Goal: Use online tool/utility: Utilize a website feature to perform a specific function

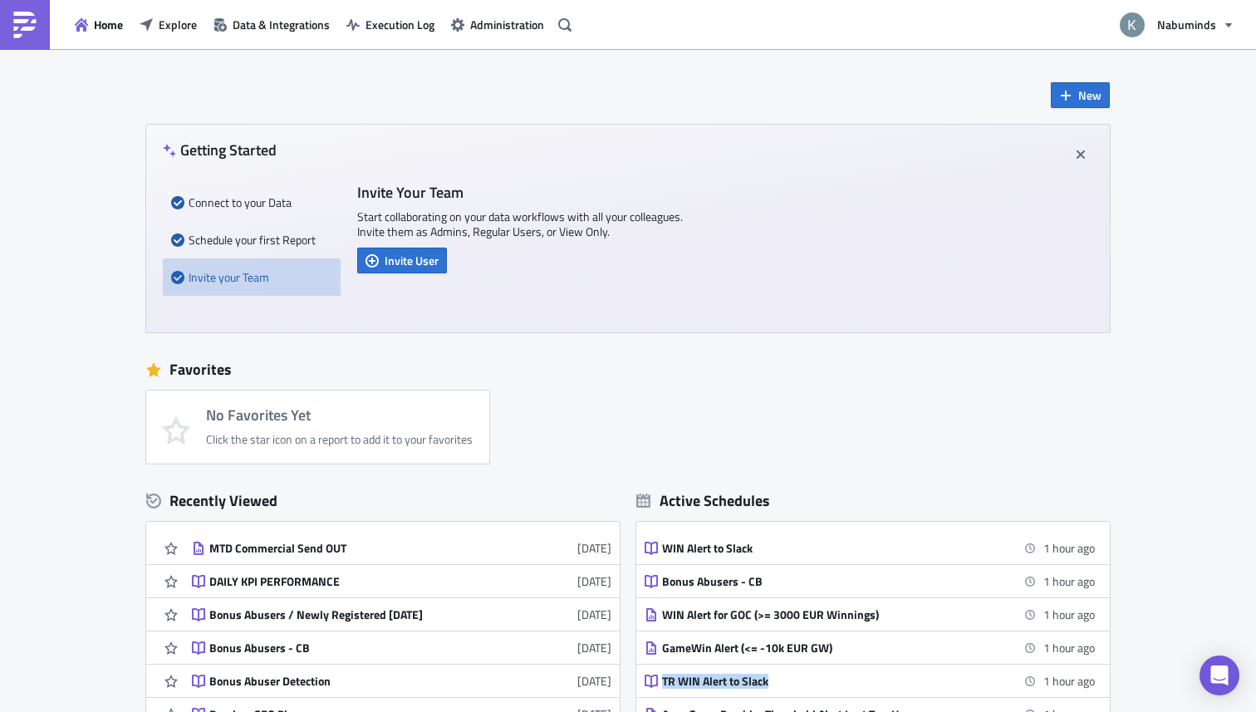
scroll to position [162, 0]
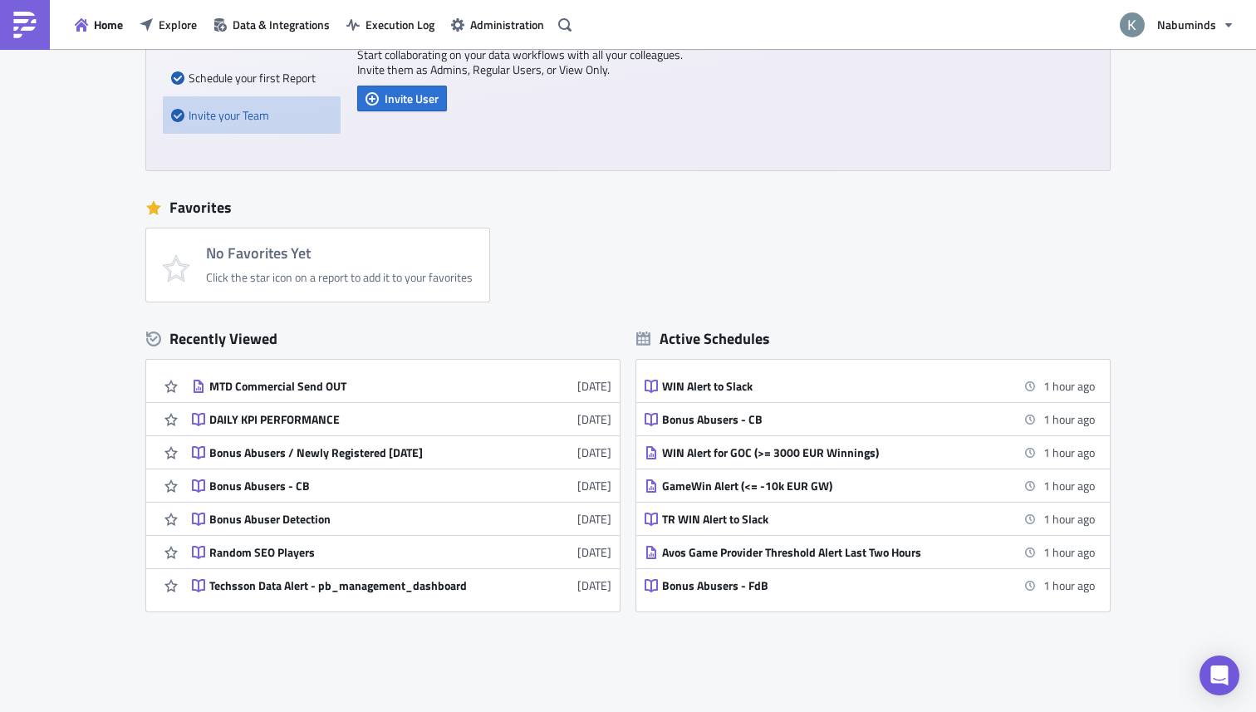
click at [684, 224] on div "Favorites No Favorites Yet Click the star icon on a report to add it to your fa…" at bounding box center [628, 244] width 964 height 115
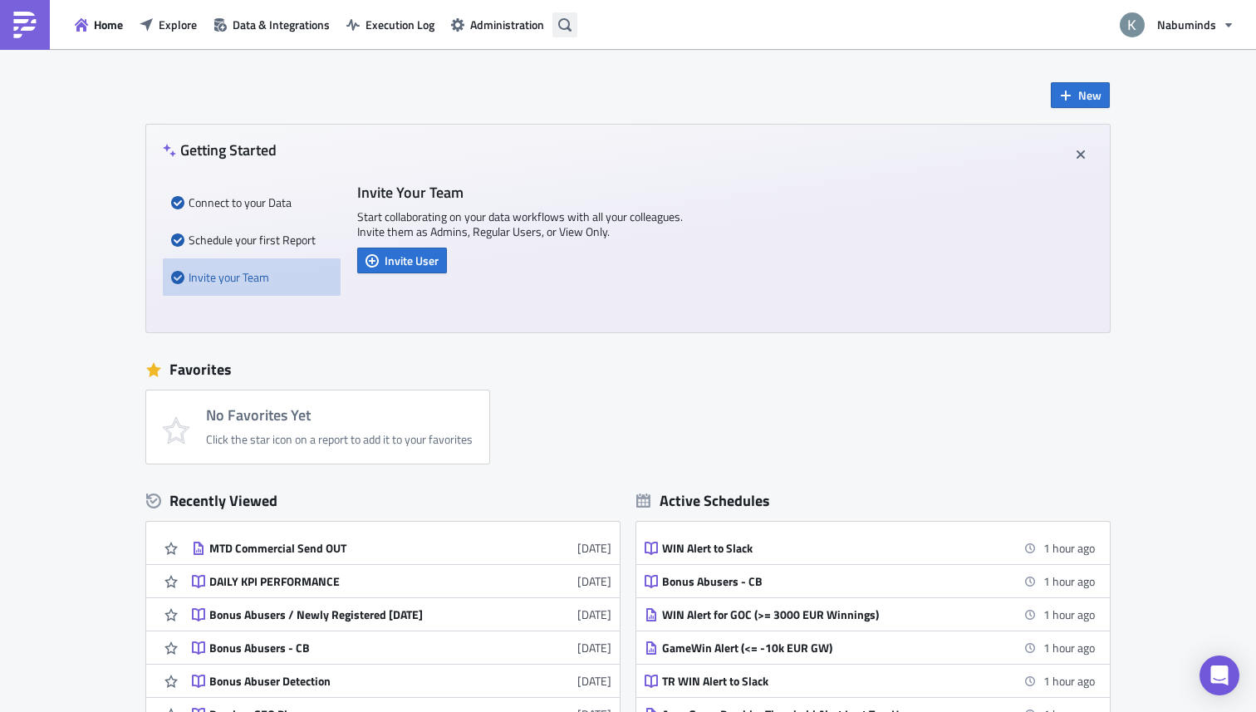
click at [566, 20] on icon "button" at bounding box center [564, 24] width 13 height 13
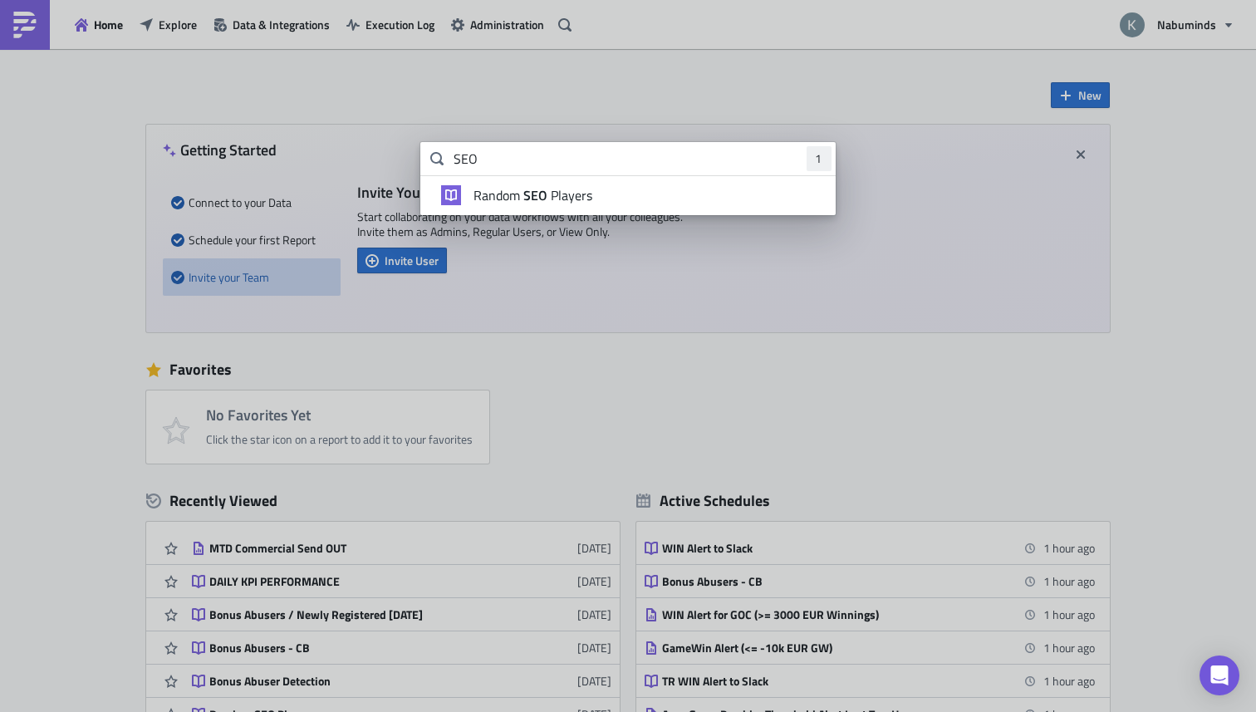
type input "SEO"
click at [537, 196] on strong "SEO" at bounding box center [535, 195] width 31 height 20
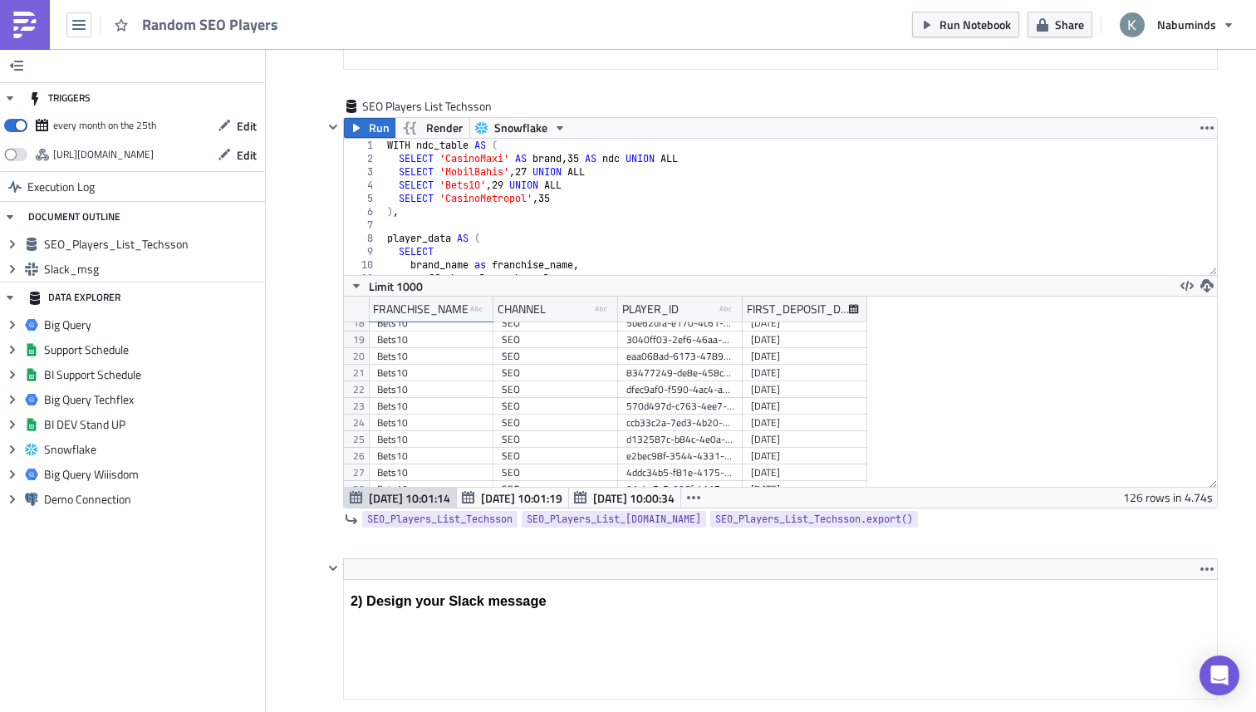
scroll to position [449, 0]
click at [565, 248] on div "WITH ndc_table AS ( SELECT 'CasinoMaxi' AS brand , 35 AS ndc UNION ALL SELECT '…" at bounding box center [801, 218] width 834 height 163
click at [512, 180] on div "WITH ndc_table AS ( SELECT 'CasinoMaxi' AS brand , 35 AS ndc UNION ALL SELECT '…" at bounding box center [801, 218] width 834 height 163
type textarea "SELECT 'CasinoMetropol' 45,"
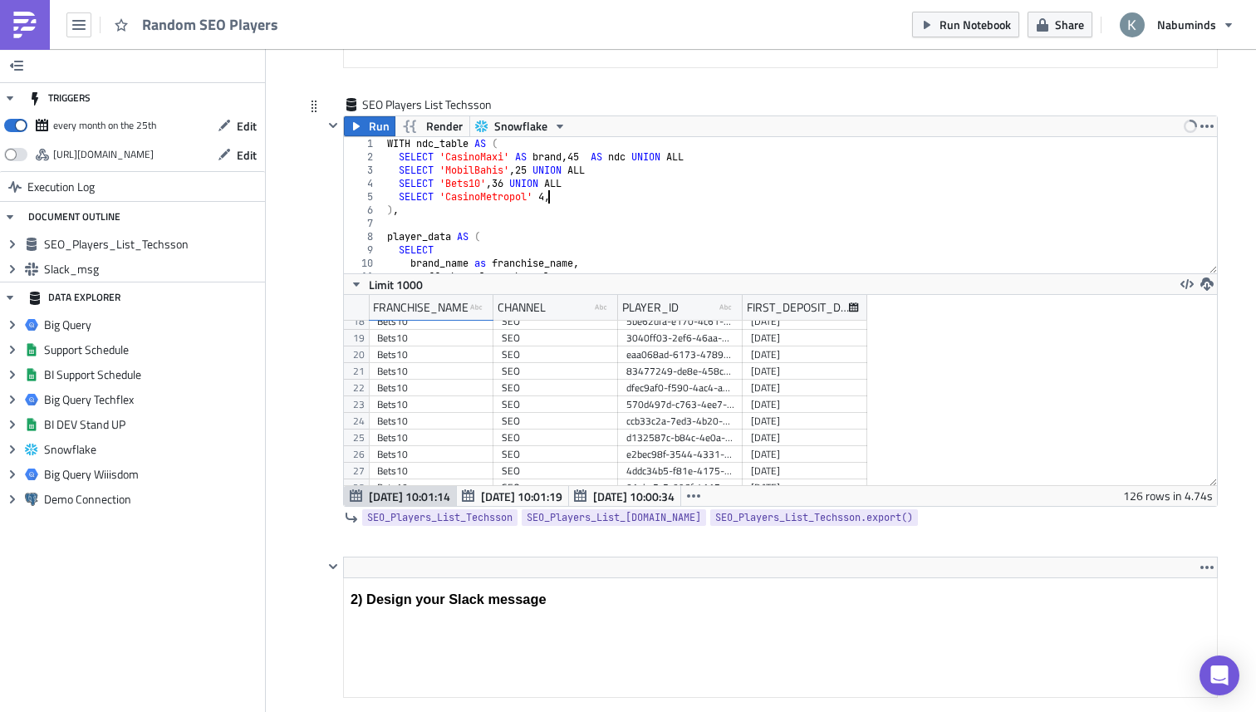
scroll to position [0, 14]
click at [716, 222] on div "WITH ndc_table AS ( SELECT 'CasinoMaxi' AS brand , 45 AS ndc UNION ALL SELECT '…" at bounding box center [801, 218] width 834 height 163
click at [326, 238] on div at bounding box center [333, 310] width 20 height 391
click at [302, 199] on div "Execution Log Random SEO Players <h3>1) Fetch data using SQL</h3> Edit Format I…" at bounding box center [760, 719] width 947 height 1813
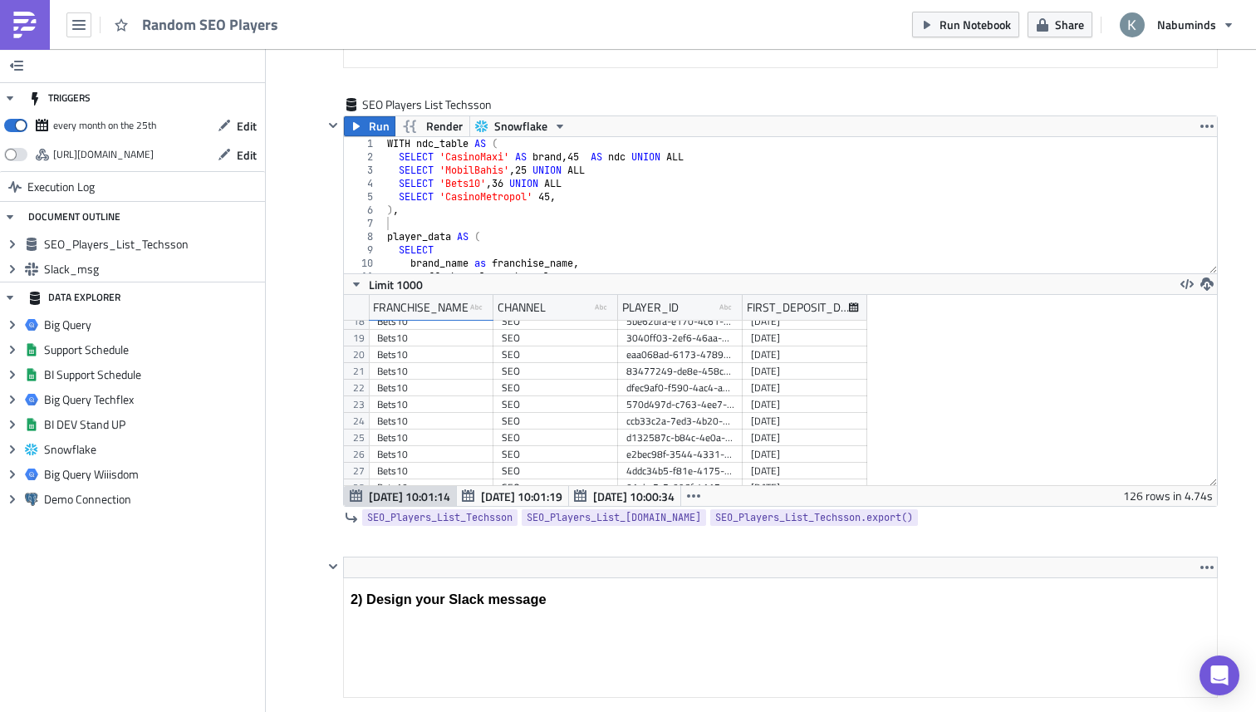
scroll to position [225, 0]
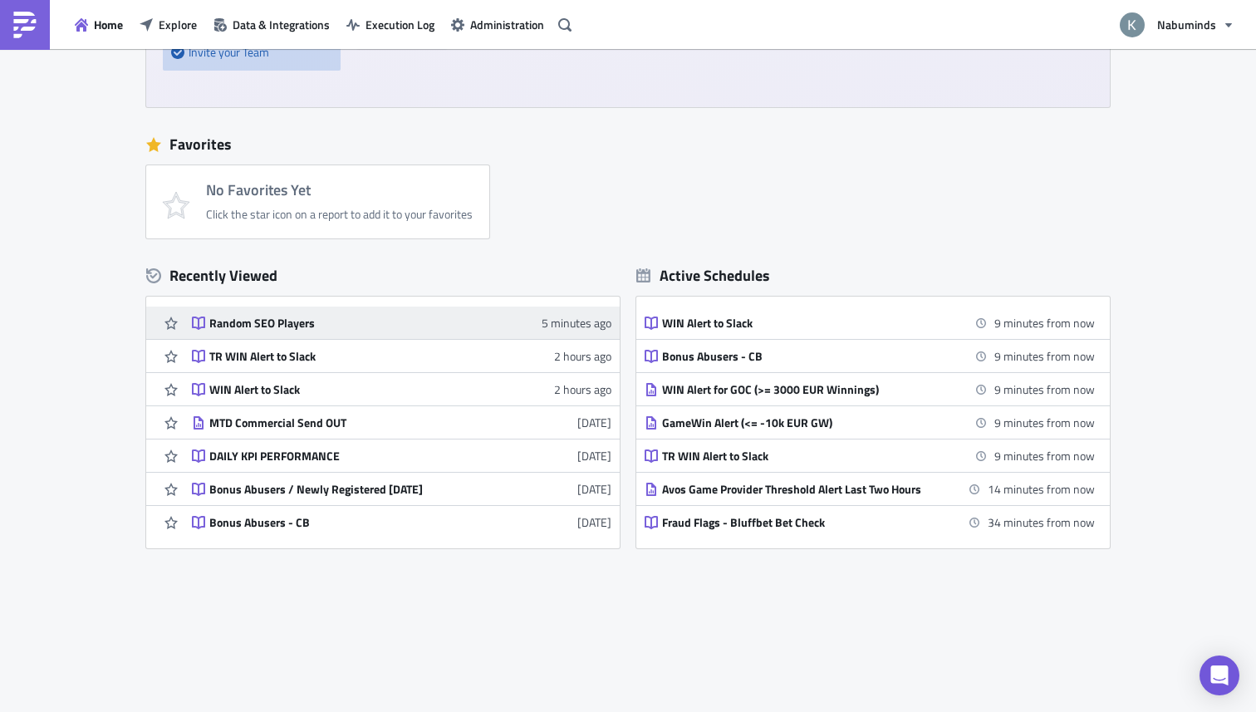
click at [258, 321] on div "Random SEO Players" at bounding box center [354, 323] width 291 height 15
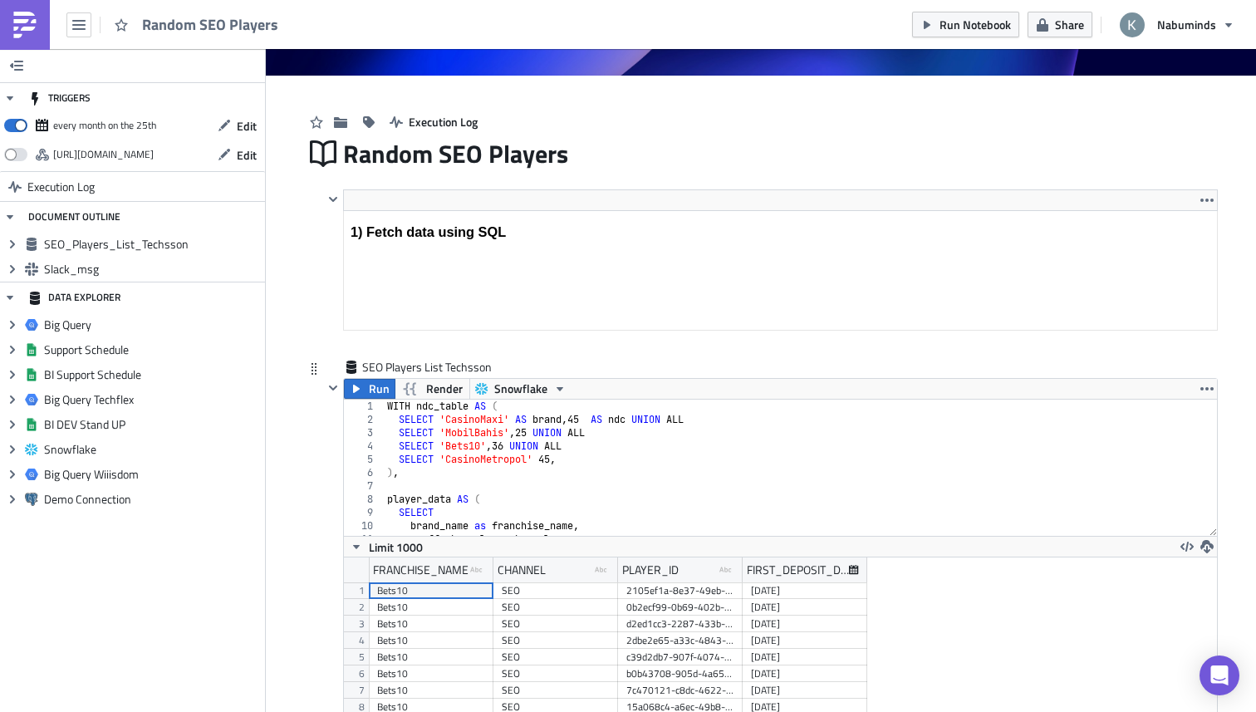
scroll to position [2, 0]
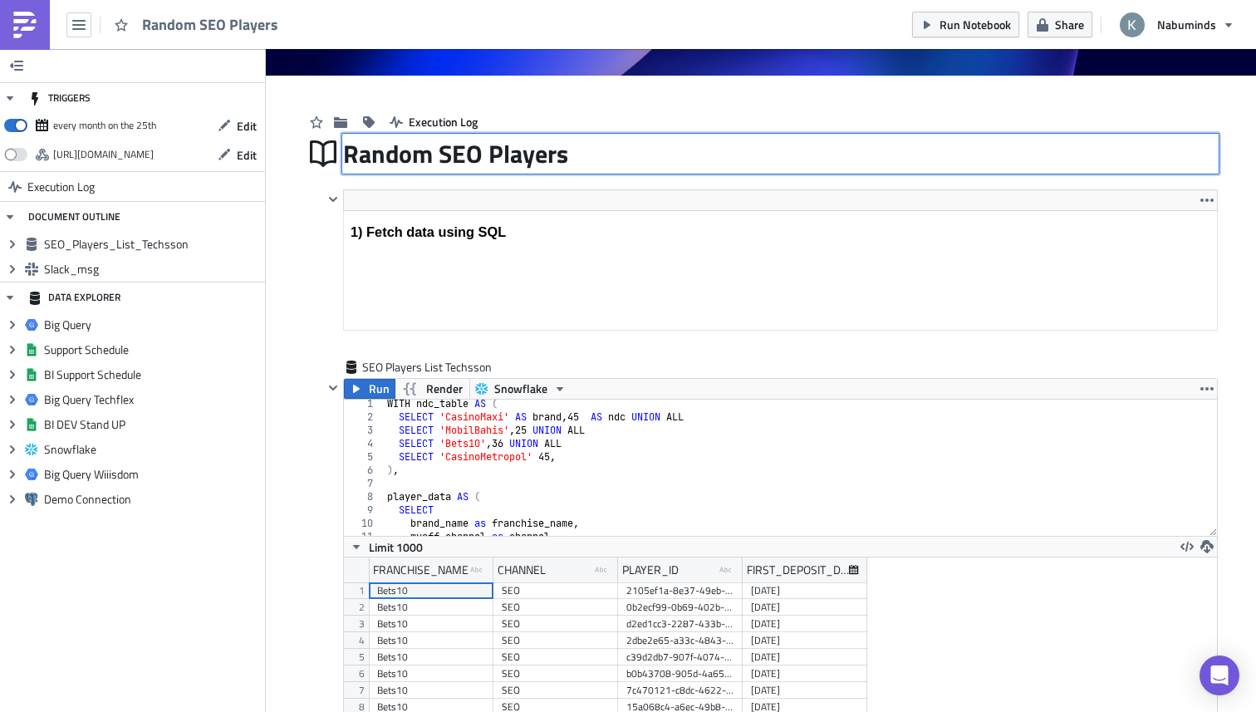
click at [772, 160] on div "Random SEO Players Random SEO Players" at bounding box center [780, 154] width 875 height 38
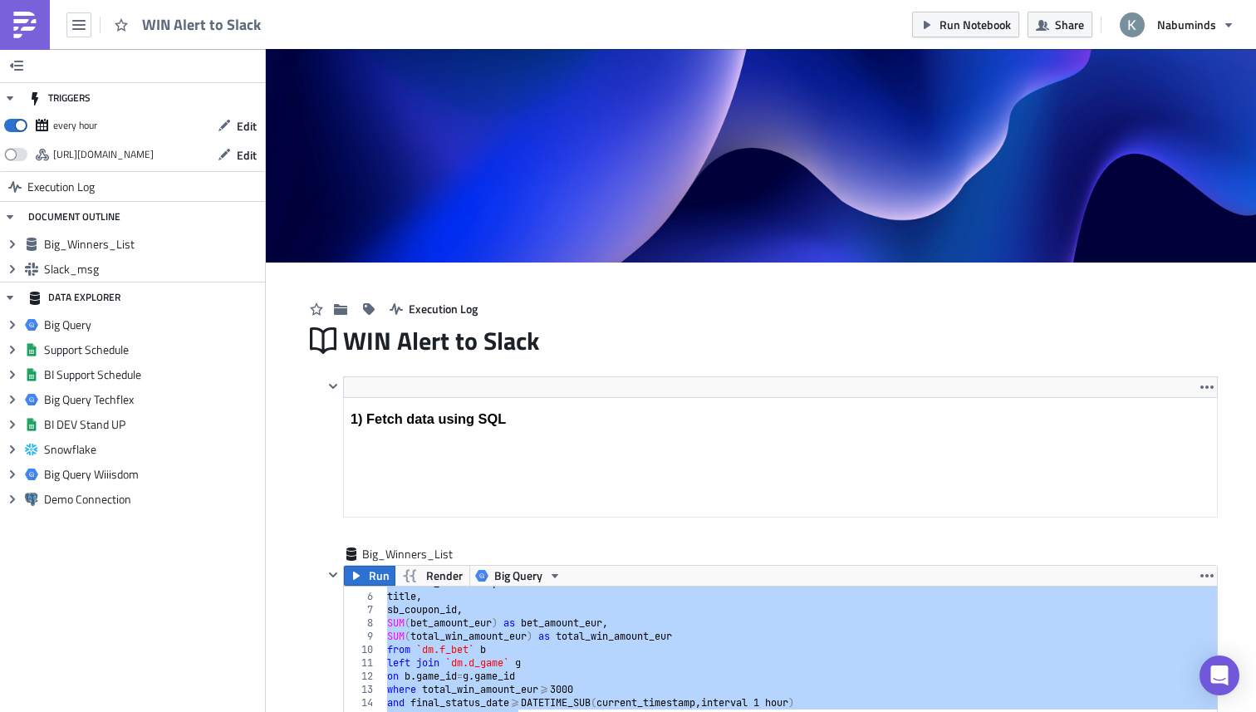
scroll to position [190, 872]
